Goal: Communication & Community: Answer question/provide support

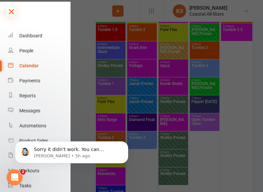
click at [10, 12] on icon at bounding box center [11, 11] width 9 height 9
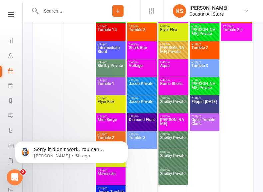
click at [64, 11] on input "text" at bounding box center [67, 10] width 56 height 9
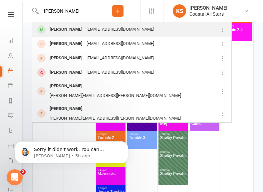
type input "[PERSON_NAME]"
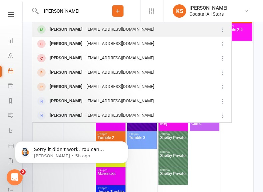
click at [62, 25] on div "[PERSON_NAME]" at bounding box center [66, 30] width 37 height 10
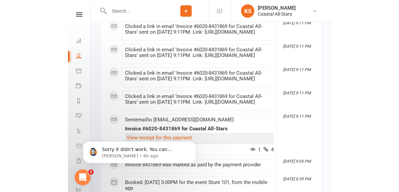
scroll to position [1380, 0]
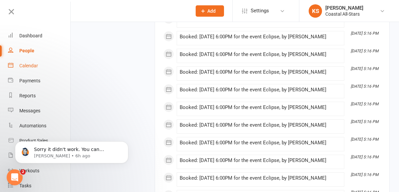
click at [33, 65] on div "Calendar" at bounding box center [28, 65] width 19 height 5
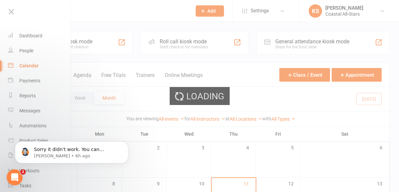
click at [113, 12] on div "Loading" at bounding box center [199, 96] width 399 height 192
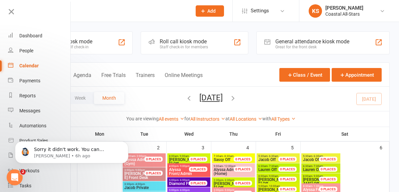
click at [109, 11] on input "text" at bounding box center [113, 10] width 147 height 9
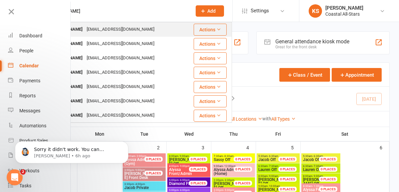
type input "[PERSON_NAME]"
click at [85, 29] on div "[PERSON_NAME]" at bounding box center [66, 30] width 37 height 10
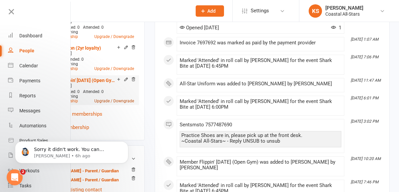
scroll to position [348, 0]
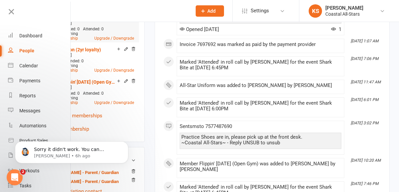
click at [136, 19] on icon at bounding box center [133, 17] width 5 height 5
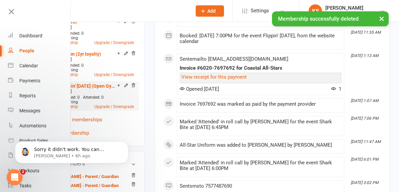
scroll to position [0, 0]
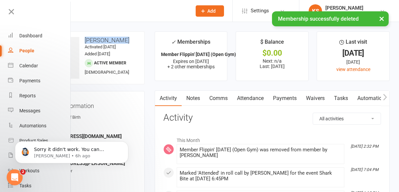
drag, startPoint x: 157, startPoint y: 48, endPoint x: 128, endPoint y: 40, distance: 29.7
click at [128, 40] on h3 "[PERSON_NAME]" at bounding box center [88, 40] width 101 height 7
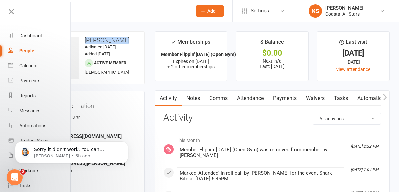
copy h3 "[PERSON_NAME]"
click at [29, 67] on div "Calendar" at bounding box center [28, 65] width 19 height 5
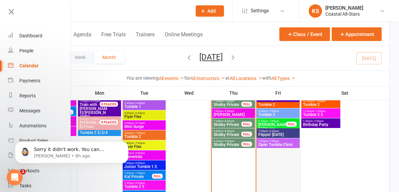
scroll to position [452, 0]
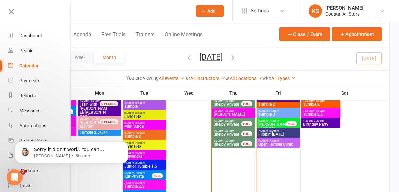
click at [263, 133] on span "Flippin' [DATE]" at bounding box center [278, 134] width 40 height 4
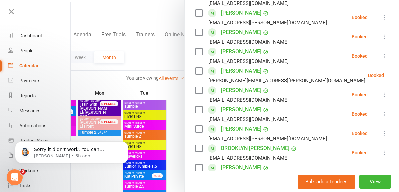
scroll to position [421, 0]
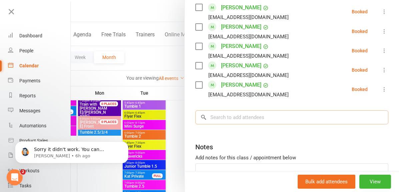
click at [233, 110] on input "search" at bounding box center [291, 117] width 193 height 14
paste input "[PERSON_NAME]"
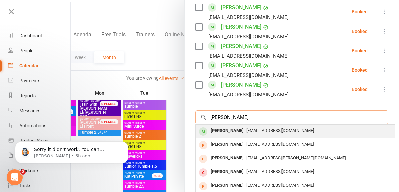
type input "[PERSON_NAME]"
click at [247, 128] on span "[EMAIL_ADDRESS][DOMAIN_NAME]" at bounding box center [280, 130] width 68 height 5
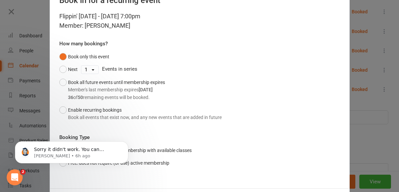
scroll to position [55, 0]
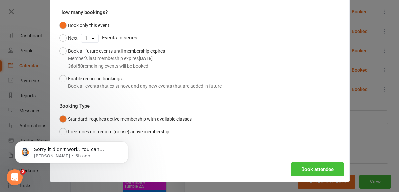
click at [263, 169] on button "Book attendee" at bounding box center [317, 169] width 53 height 14
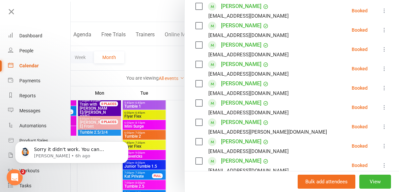
scroll to position [132, 0]
click at [244, 59] on link "[PERSON_NAME]" at bounding box center [241, 64] width 40 height 11
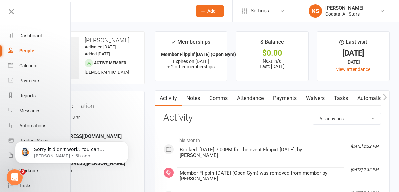
click at [263, 98] on link "Tasks" at bounding box center [340, 98] width 23 height 15
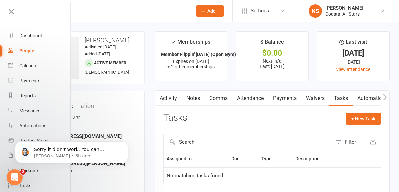
click at [263, 98] on button "button" at bounding box center [385, 98] width 8 height 15
click at [263, 98] on icon "button" at bounding box center [385, 97] width 4 height 7
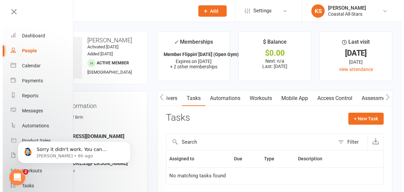
scroll to position [0, 150]
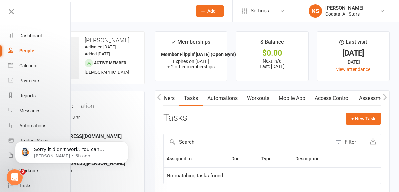
click at [263, 101] on link "Mobile App" at bounding box center [292, 98] width 36 height 15
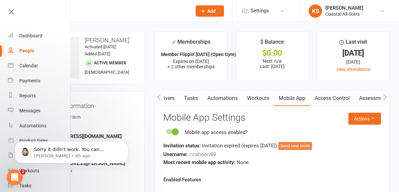
click at [263, 143] on button "Send new invite" at bounding box center [295, 146] width 34 height 8
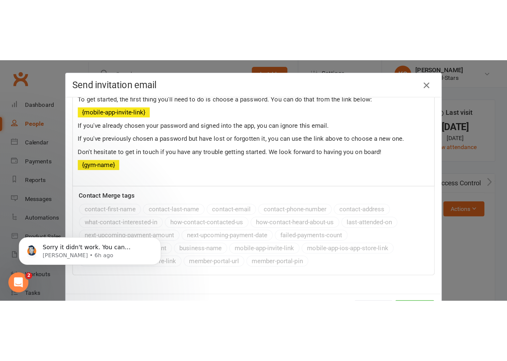
scroll to position [29, 0]
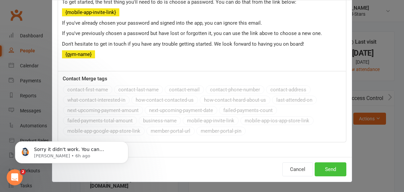
click at [263, 173] on button "Send" at bounding box center [330, 169] width 32 height 14
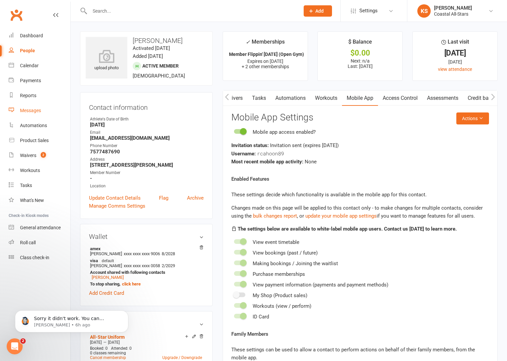
click at [32, 105] on link "Messages" at bounding box center [40, 110] width 62 height 15
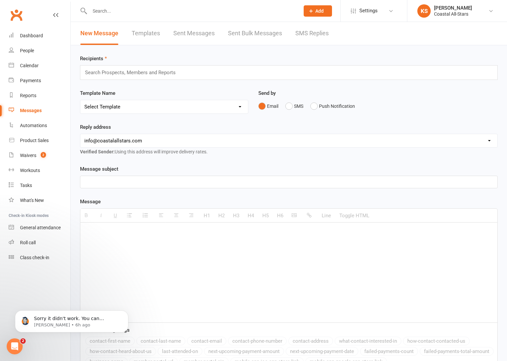
click at [192, 36] on link "Sent Messages" at bounding box center [193, 33] width 41 height 23
select select "100"
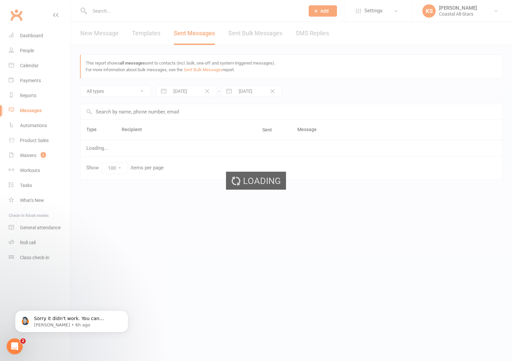
click at [93, 37] on div "Loading" at bounding box center [256, 180] width 512 height 361
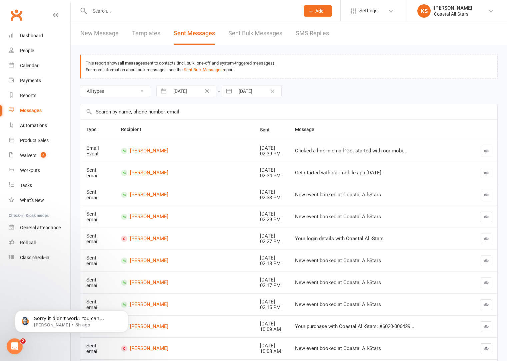
click at [105, 36] on link "New Message" at bounding box center [99, 33] width 38 height 23
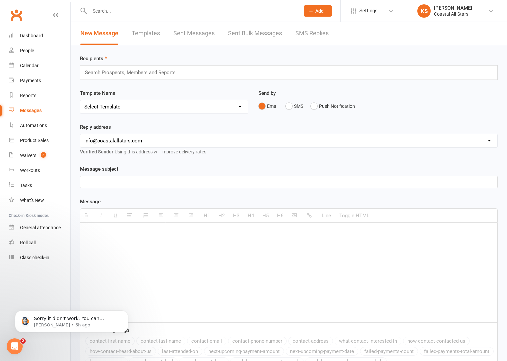
click at [127, 78] on div "Search Prospects, Members and Reports" at bounding box center [288, 72] width 417 height 15
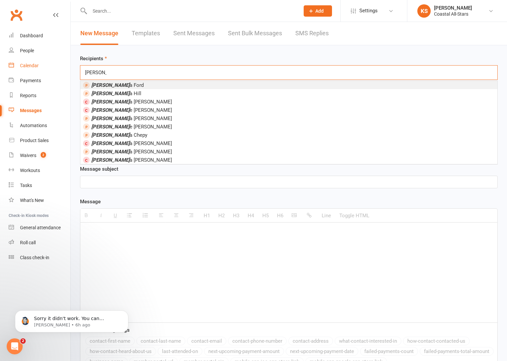
type input "[PERSON_NAME]"
click at [35, 66] on div "Calendar" at bounding box center [29, 65] width 19 height 5
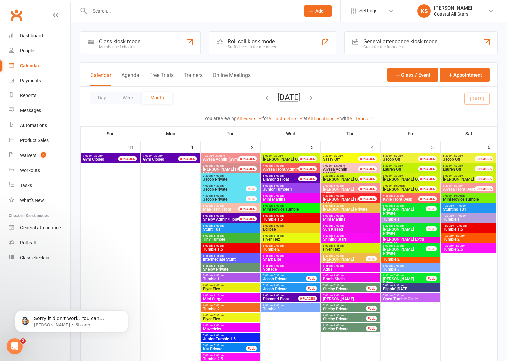
click at [263, 192] on span "Voltage" at bounding box center [290, 269] width 56 height 4
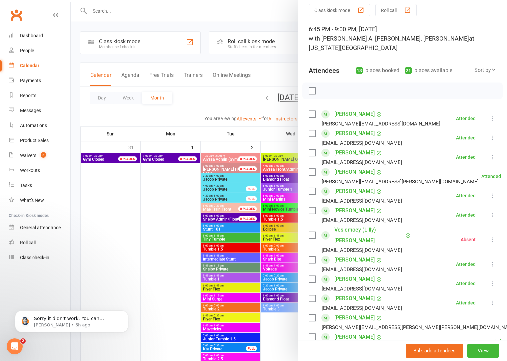
scroll to position [30, 0]
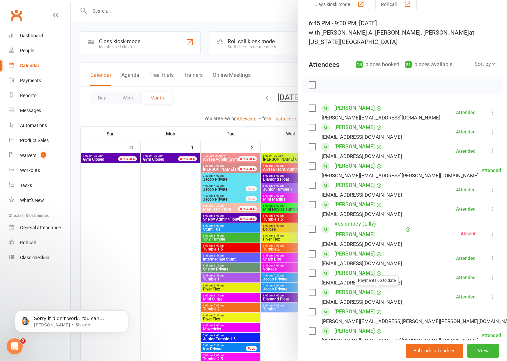
click at [263, 192] on link "[PERSON_NAME]" at bounding box center [354, 312] width 40 height 11
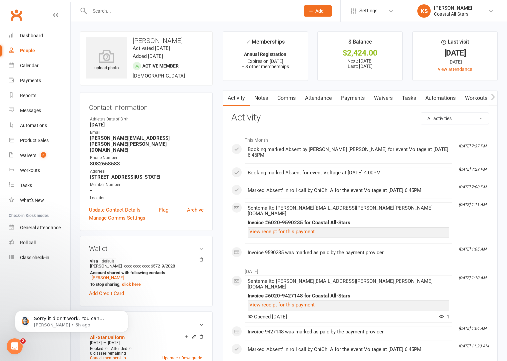
click at [263, 97] on link "Comms" at bounding box center [286, 98] width 28 height 15
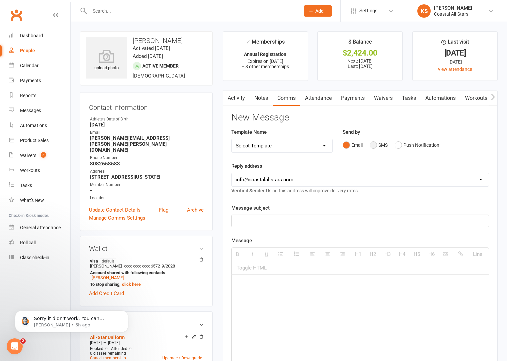
click at [263, 146] on button "SMS" at bounding box center [378, 145] width 18 height 13
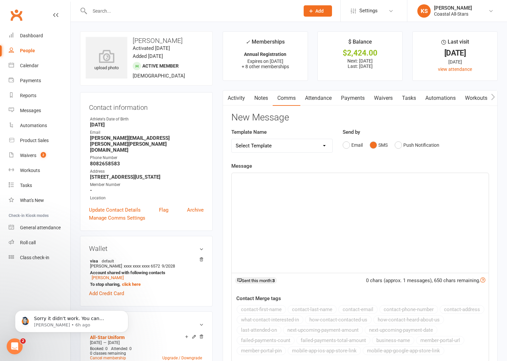
click at [263, 192] on div at bounding box center [359, 223] width 257 height 100
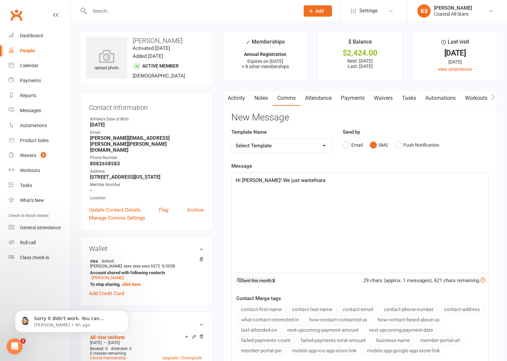
click at [263, 180] on p "Hi [PERSON_NAME]! We just wantehiara" at bounding box center [359, 181] width 249 height 8
drag, startPoint x: 410, startPoint y: 181, endPoint x: 414, endPoint y: 183, distance: 4.3
click at [263, 181] on p "Hi [PERSON_NAME]! We just wanted to check in on [PERSON_NAME] has missed quite" at bounding box center [359, 181] width 249 height 8
click at [263, 192] on div "Hi [PERSON_NAME]! We just wanted to check in on [PERSON_NAME] has missed quite" at bounding box center [359, 223] width 257 height 100
click at [263, 187] on div "Hi [PERSON_NAME]! We just wanted to check in on [PERSON_NAME] has missed quite" at bounding box center [359, 223] width 257 height 100
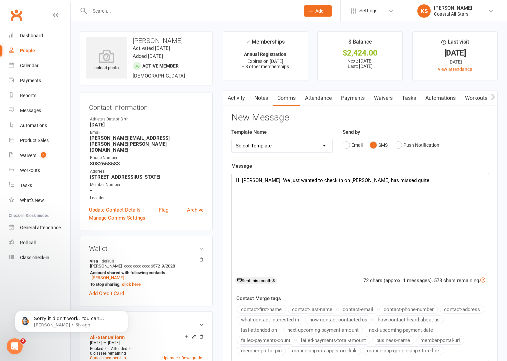
click at [263, 192] on div "Hi [PERSON_NAME]! We just wanted to check in on [PERSON_NAME] has missed quite" at bounding box center [359, 223] width 257 height 100
click at [263, 184] on p "Hi [PERSON_NAME]! We just wanted to check in on [PERSON_NAME] has missed quite" at bounding box center [359, 181] width 249 height 8
click at [127, 192] on icon "Dismiss notification" at bounding box center [126, 312] width 2 height 2
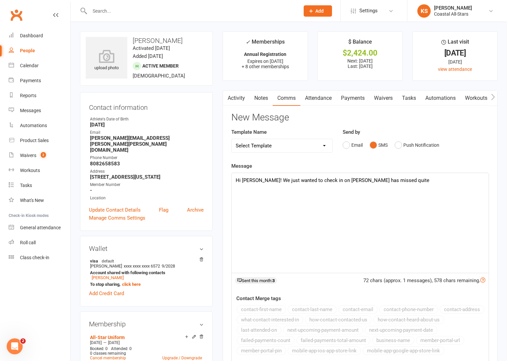
click at [263, 191] on div "Hi [PERSON_NAME]! We just wanted to check in on [PERSON_NAME] has missed quite" at bounding box center [359, 223] width 257 height 100
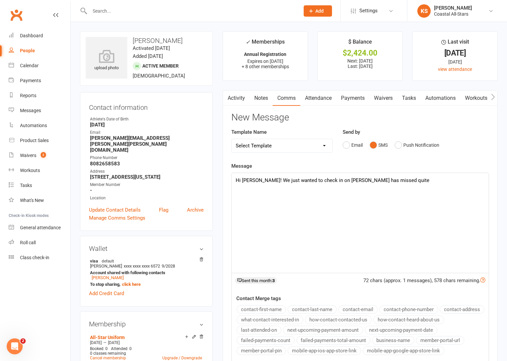
click at [263, 191] on div "Hi [PERSON_NAME]! We just wanted to check in on [PERSON_NAME] has missed quite" at bounding box center [359, 223] width 257 height 100
click at [263, 188] on div "Hi [PERSON_NAME]! We just wanted to check in on [PERSON_NAME] has missed quite" at bounding box center [359, 223] width 257 height 100
drag, startPoint x: 407, startPoint y: 231, endPoint x: 410, endPoint y: 228, distance: 4.3
click at [263, 192] on div "Hi [PERSON_NAME]! We just wanted to check in on [PERSON_NAME] has missed quite" at bounding box center [359, 223] width 257 height 100
click at [263, 184] on p "Hi [PERSON_NAME]! We just wanted to check in on [PERSON_NAME] has missed quite" at bounding box center [359, 181] width 249 height 8
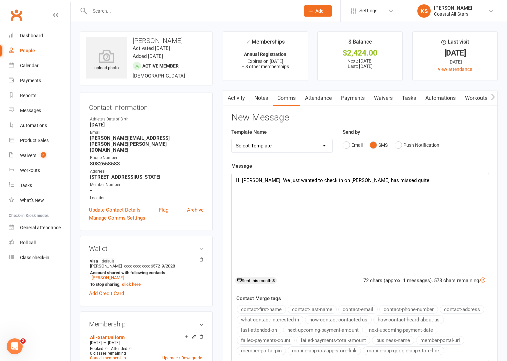
click at [263, 184] on p "Hi [PERSON_NAME]! We just wanted to check in on [PERSON_NAME] has missed quite" at bounding box center [359, 181] width 249 height 8
click at [263, 191] on p "Hi [PERSON_NAME]! We just wanted to check in on [PERSON_NAME] has missed quite …" at bounding box center [359, 185] width 249 height 16
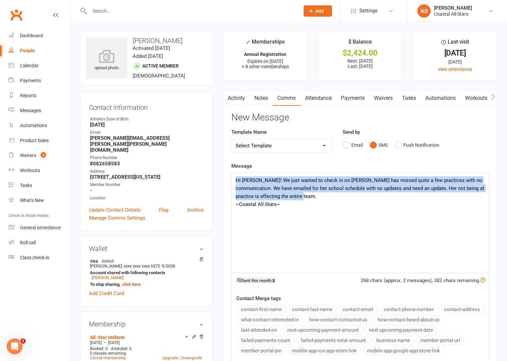
drag, startPoint x: 317, startPoint y: 198, endPoint x: 226, endPoint y: 173, distance: 94.5
click at [226, 173] on div "Activity Notes Comms Attendance Payments Waivers Tasks Automations Workouts Mob…" at bounding box center [360, 256] width 275 height 333
copy p "Hi [PERSON_NAME]! We just wanted to check in on [PERSON_NAME] has missed quite …"
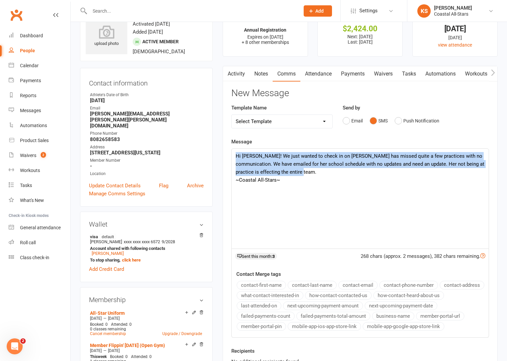
scroll to position [78, 0]
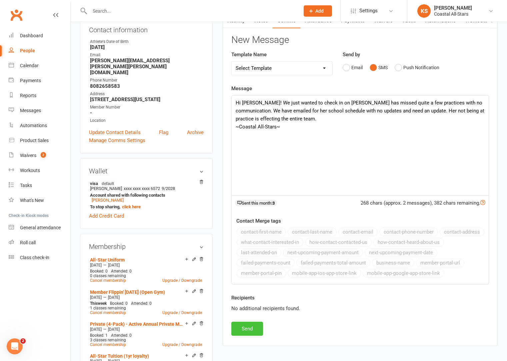
click at [247, 192] on button "Send" at bounding box center [247, 329] width 32 height 14
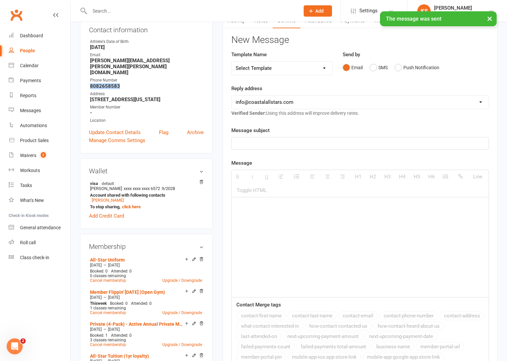
drag, startPoint x: 124, startPoint y: 74, endPoint x: 89, endPoint y: 74, distance: 34.6
click at [89, 77] on li "Phone Number [PHONE_NUMBER]" at bounding box center [146, 83] width 115 height 12
copy strong "8082658583"
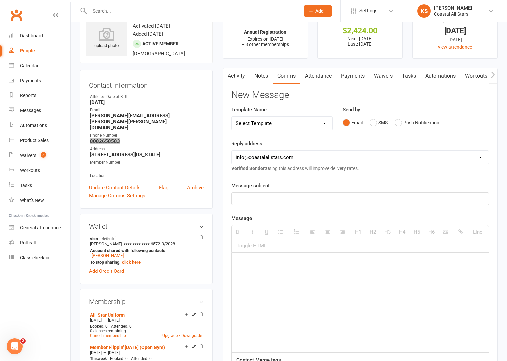
scroll to position [0, 0]
